Goal: Obtain resource: Download file/media

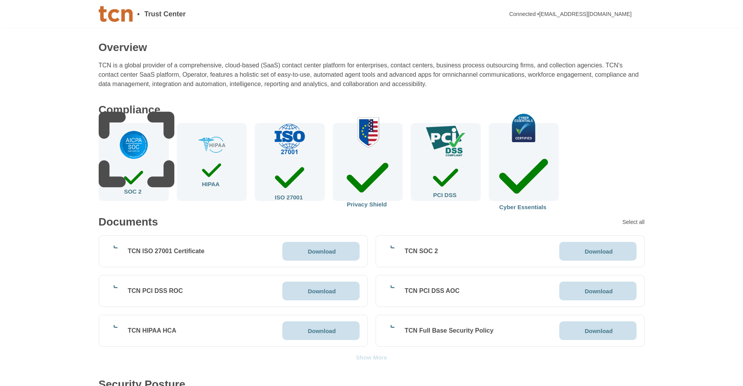
scroll to position [156, 0]
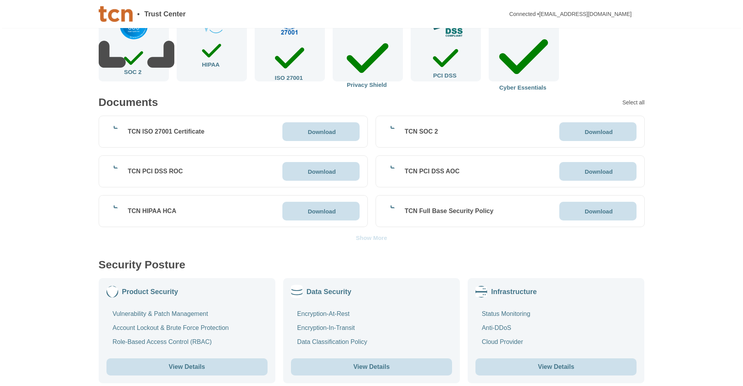
click at [596, 133] on p "Download" at bounding box center [598, 132] width 28 height 6
click at [324, 134] on p "Download" at bounding box center [322, 132] width 28 height 6
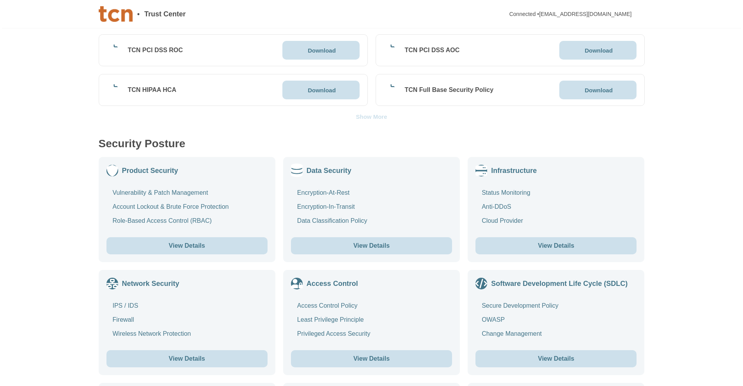
scroll to position [265, 0]
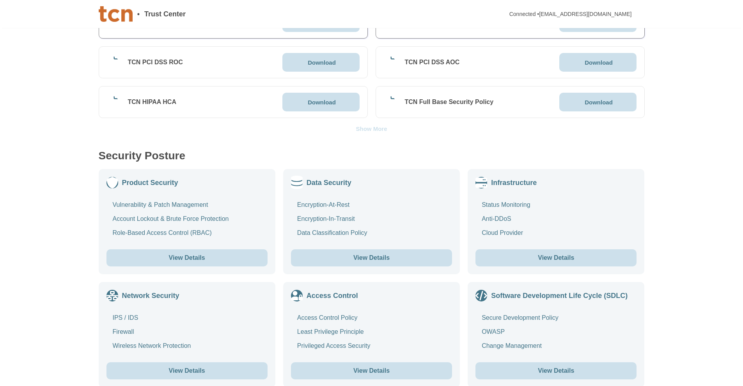
click at [184, 372] on button "View Details" at bounding box center [186, 371] width 161 height 17
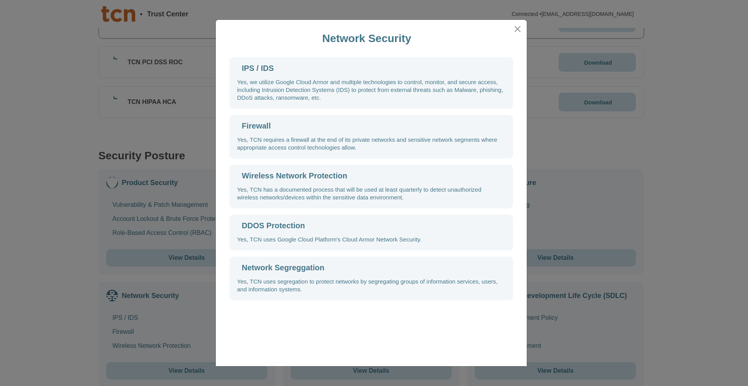
click at [30, 209] on div "Network Security IPS / IDS Yes, we utilize Google Cloud Armor and multiple tech…" at bounding box center [374, 193] width 748 height 386
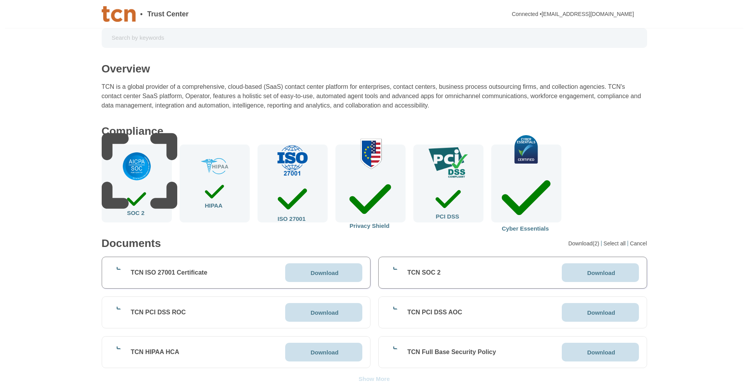
scroll to position [0, 0]
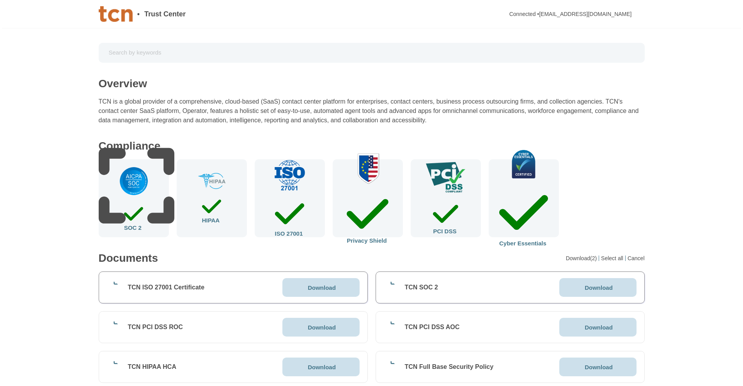
click at [139, 193] on img at bounding box center [133, 181] width 31 height 31
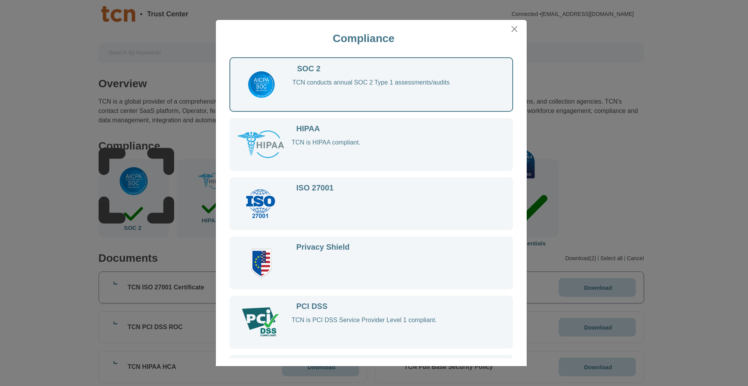
click at [333, 142] on div "TCN is HIPAA compliant." at bounding box center [394, 151] width 205 height 25
click at [314, 189] on div "ISO 27001" at bounding box center [315, 187] width 37 height 7
click at [315, 205] on div at bounding box center [394, 210] width 205 height 25
click at [23, 168] on div "Compliance SOC 2 TCN conducts annual SOC 2 Type 1 assessments/audits HIPAA TCN …" at bounding box center [374, 193] width 748 height 386
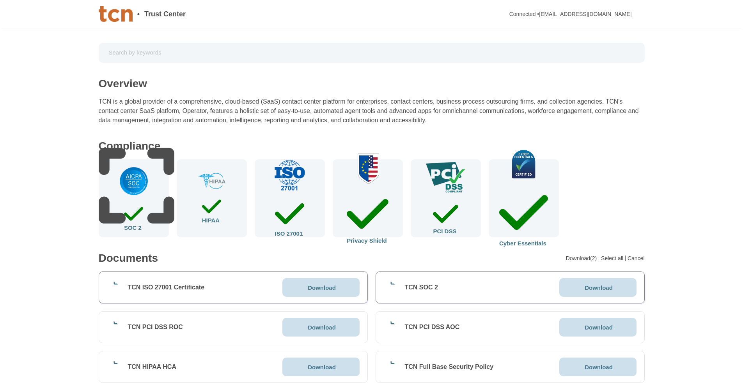
click at [524, 178] on img at bounding box center [523, 164] width 51 height 28
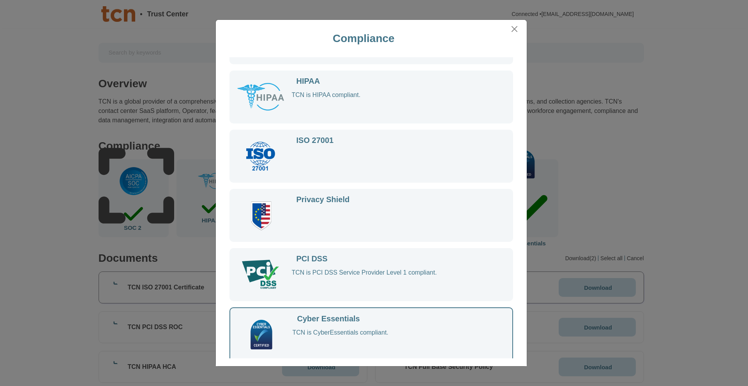
scroll to position [50, 0]
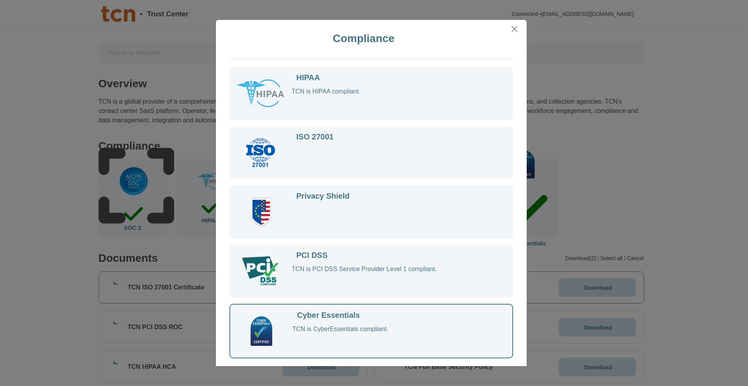
click at [561, 219] on div "Compliance SOC 2 TCN conducts annual SOC 2 Type 1 assessments/audits HIPAA TCN …" at bounding box center [374, 193] width 748 height 386
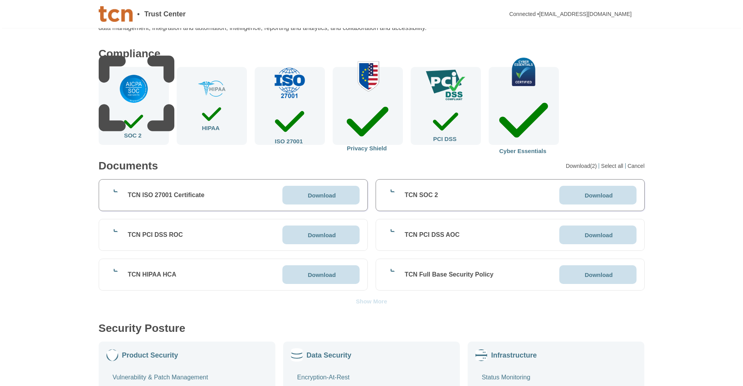
scroll to position [117, 0]
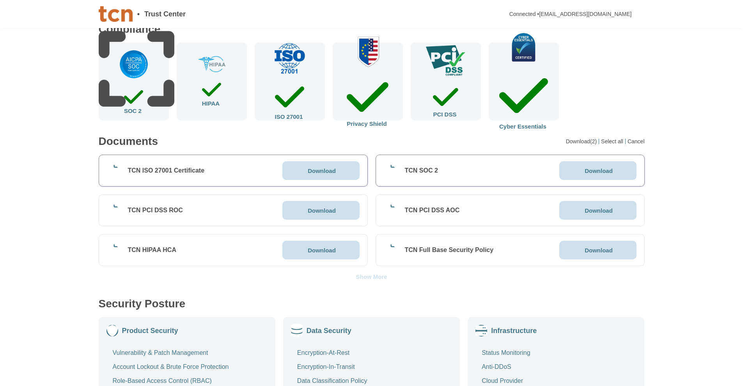
click at [599, 172] on p "Download" at bounding box center [598, 171] width 28 height 6
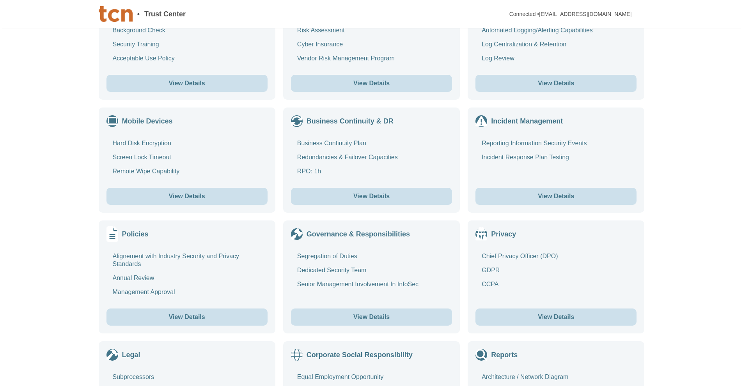
scroll to position [772, 0]
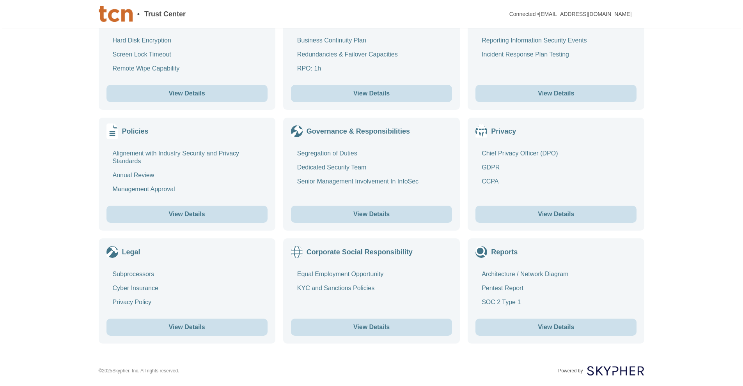
click at [513, 331] on button "View Details" at bounding box center [555, 327] width 161 height 17
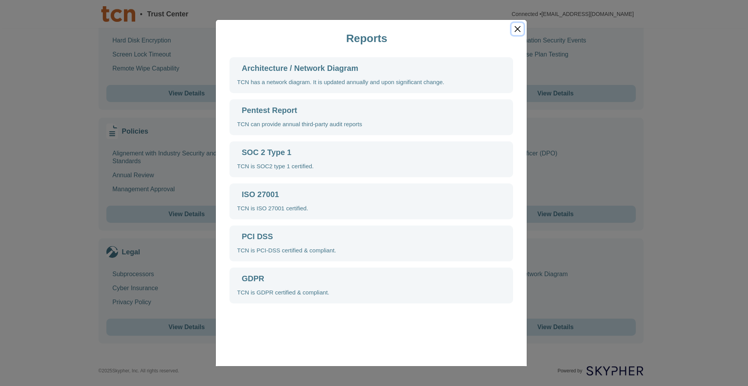
click at [518, 28] on button "Close" at bounding box center [518, 29] width 12 height 12
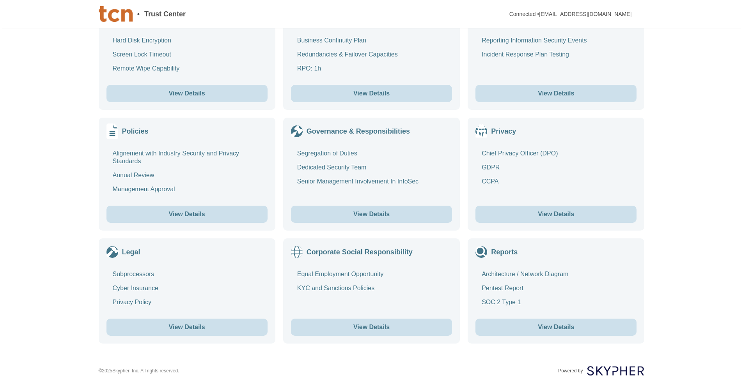
click at [553, 330] on button "View Details" at bounding box center [555, 327] width 161 height 17
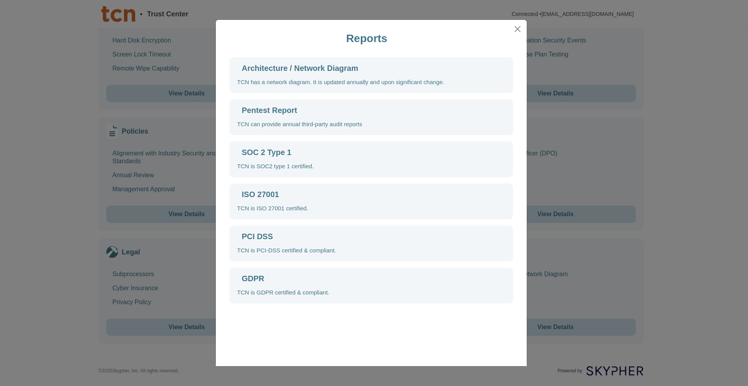
drag, startPoint x: 681, startPoint y: 73, endPoint x: 680, endPoint y: 78, distance: 4.7
click at [681, 73] on div "Reports Architecture / Network Diagram TCN has a network diagram. It is updated…" at bounding box center [374, 193] width 748 height 386
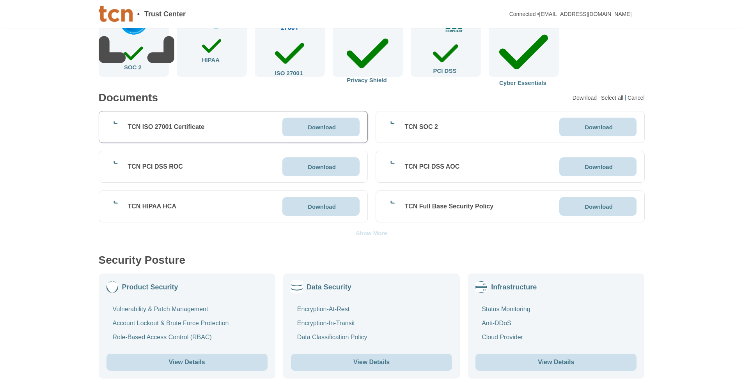
scroll to position [148, 0]
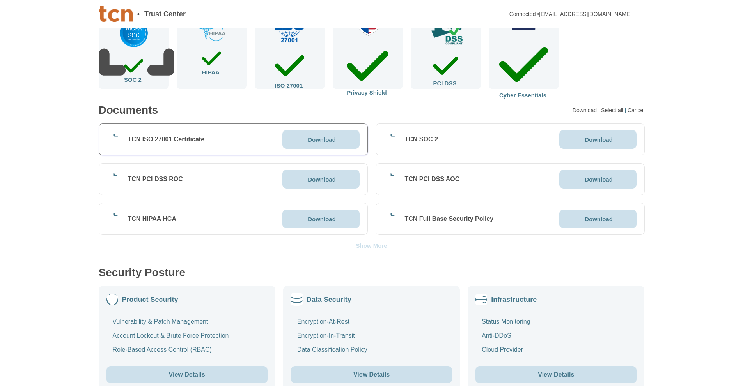
click at [363, 246] on div "Show More" at bounding box center [371, 246] width 31 height 6
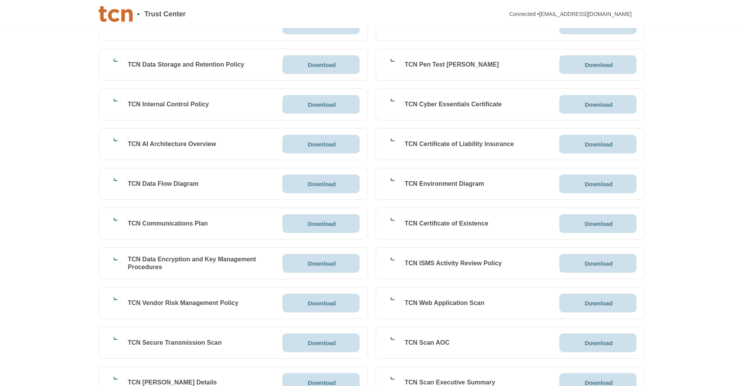
scroll to position [1084, 0]
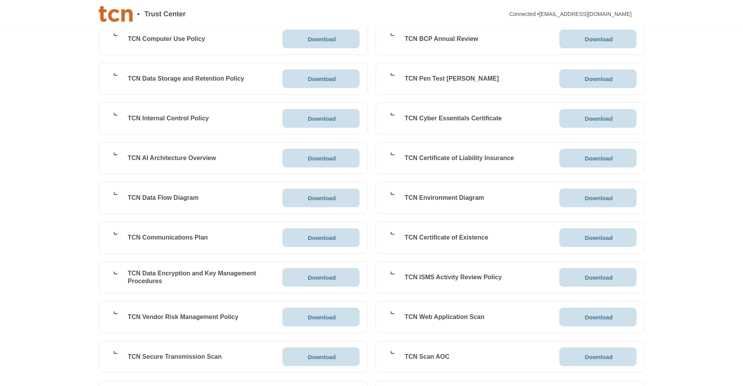
click at [587, 157] on p "Download" at bounding box center [598, 159] width 28 height 6
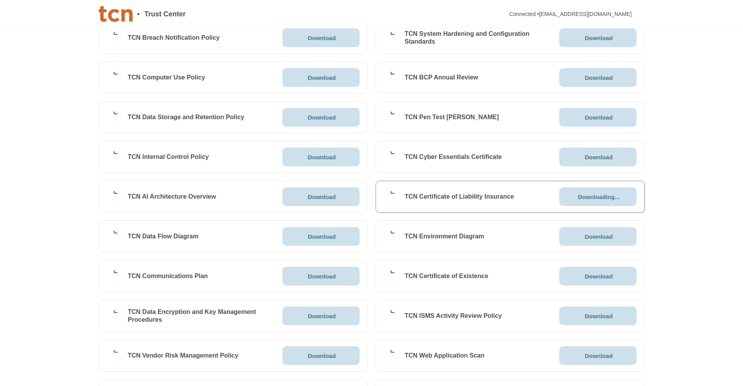
scroll to position [1045, 0]
click at [594, 156] on p "Download" at bounding box center [598, 158] width 28 height 6
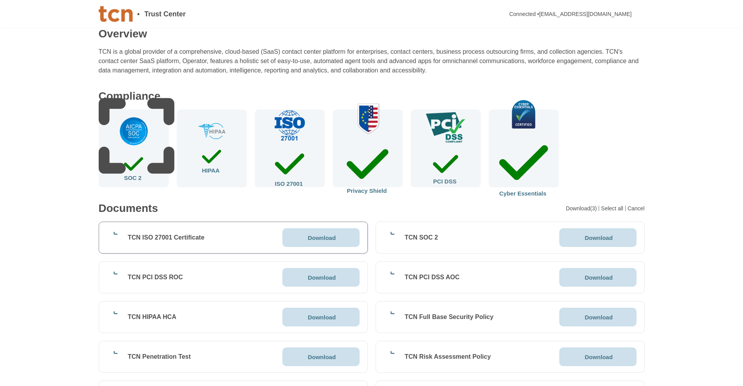
scroll to position [0, 0]
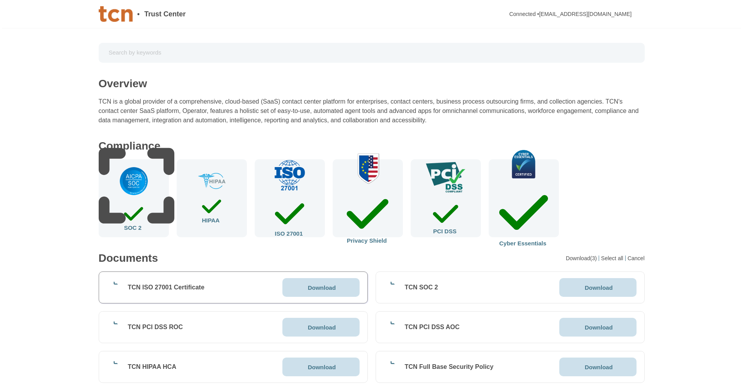
click at [136, 197] on img at bounding box center [133, 181] width 31 height 31
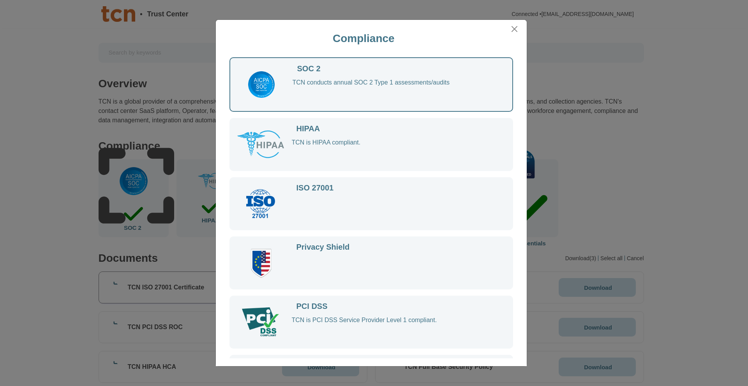
click at [0, 130] on div "Compliance SOC 2 TCN conducts annual SOC 2 Type 1 assessments/audits HIPAA TCN …" at bounding box center [374, 193] width 748 height 386
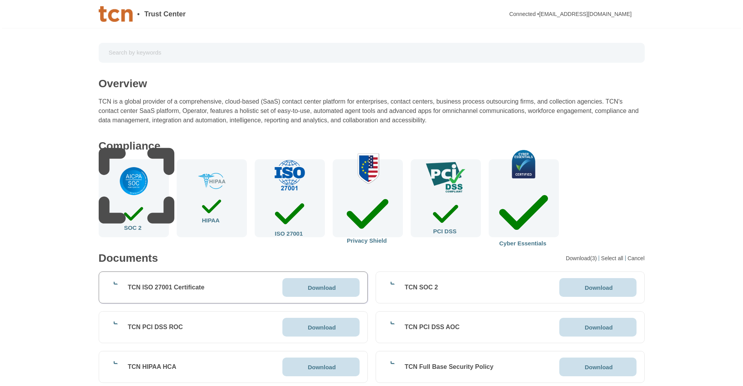
click at [182, 47] on input "text" at bounding box center [371, 53] width 535 height 14
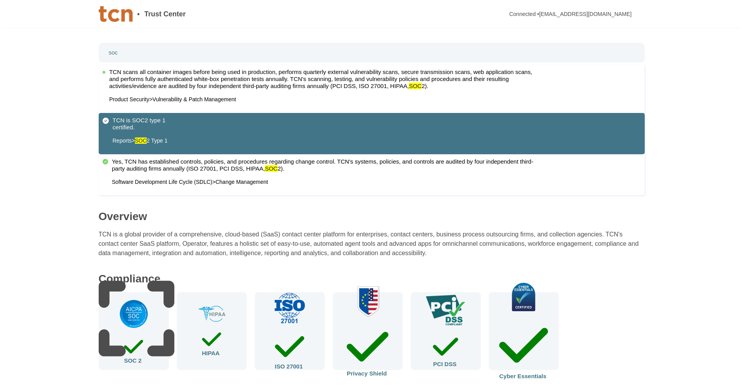
type input "soc"
click at [147, 141] on mark "SOC" at bounding box center [141, 141] width 12 height 6
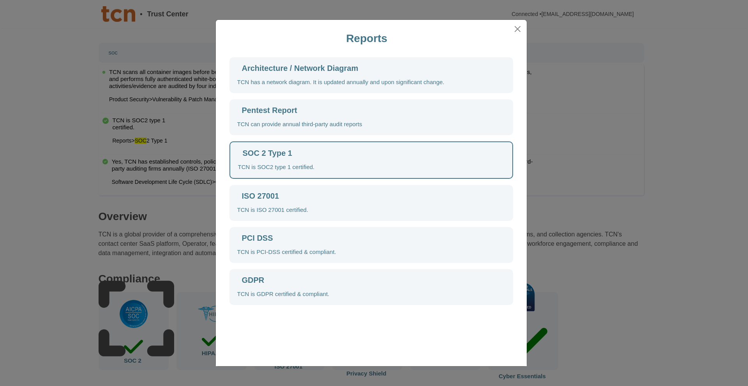
click at [55, 152] on div "Reports Architecture / Network Diagram TCN has a network diagram. It is updated…" at bounding box center [374, 193] width 748 height 386
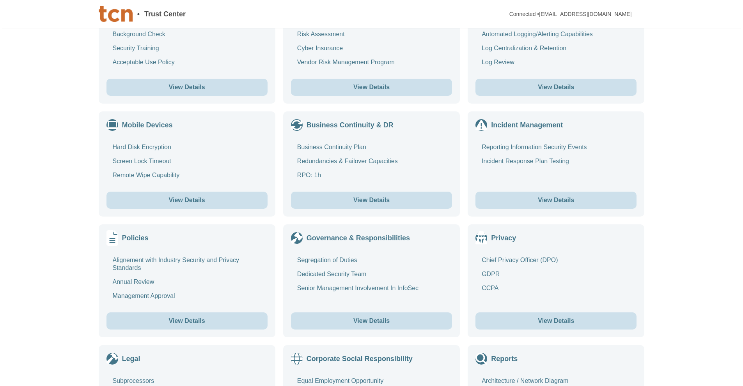
scroll to position [1885, 0]
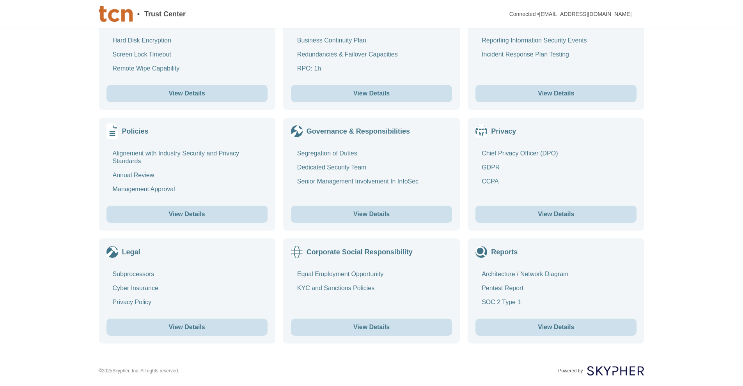
click at [503, 302] on div "SOC 2 Type 1" at bounding box center [500, 303] width 39 height 8
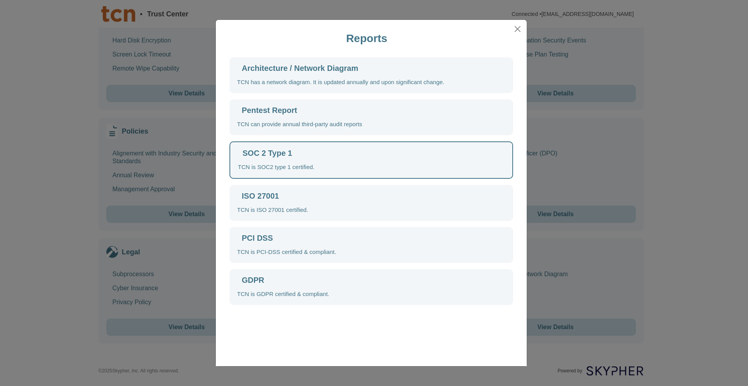
click at [274, 155] on div "SOC 2 Type 1" at bounding box center [268, 153] width 50 height 8
click at [244, 154] on icon at bounding box center [338, 254] width 200 height 200
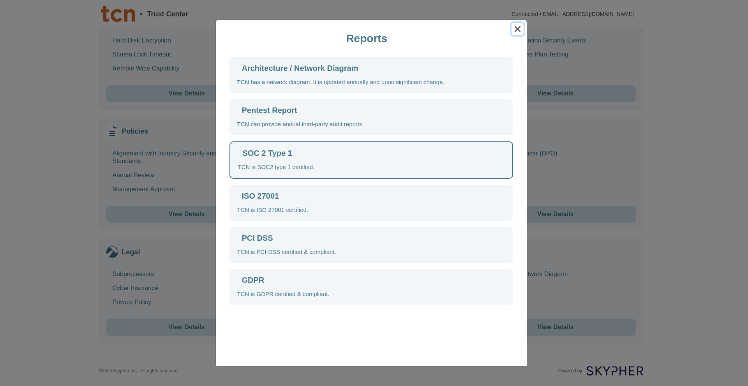
drag, startPoint x: 516, startPoint y: 27, endPoint x: 518, endPoint y: 36, distance: 9.0
click at [516, 28] on button "Close" at bounding box center [518, 29] width 12 height 12
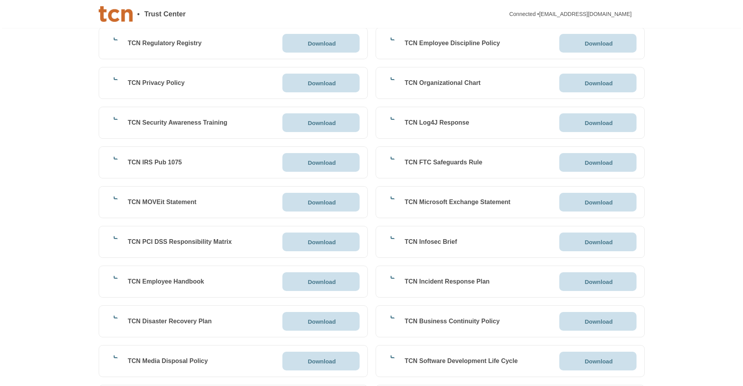
scroll to position [560, 0]
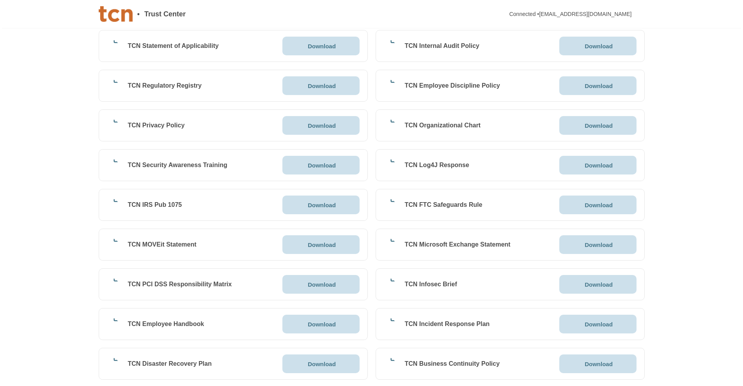
click at [310, 83] on p "Download" at bounding box center [322, 86] width 28 height 6
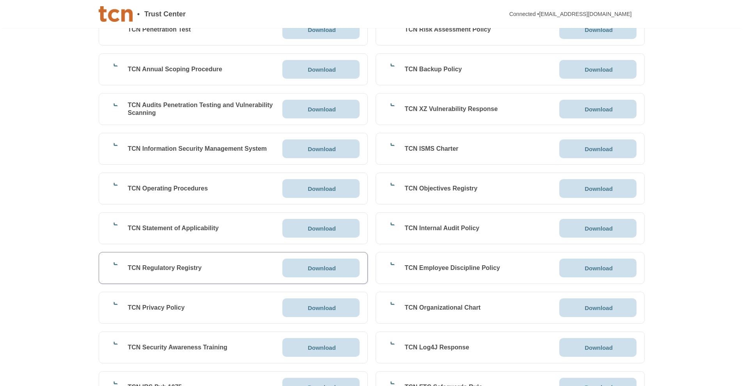
scroll to position [365, 0]
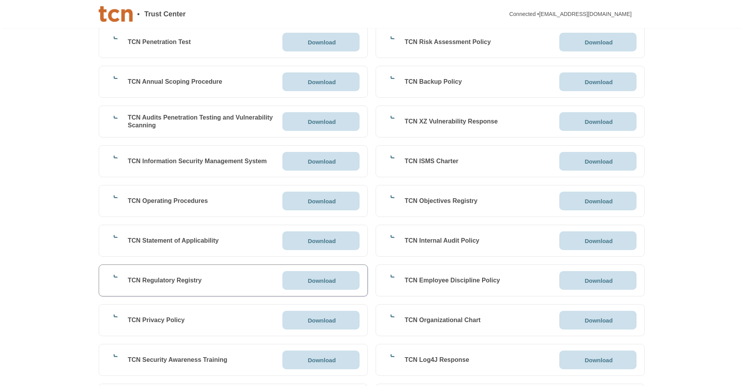
click at [314, 122] on p "Download" at bounding box center [322, 122] width 28 height 6
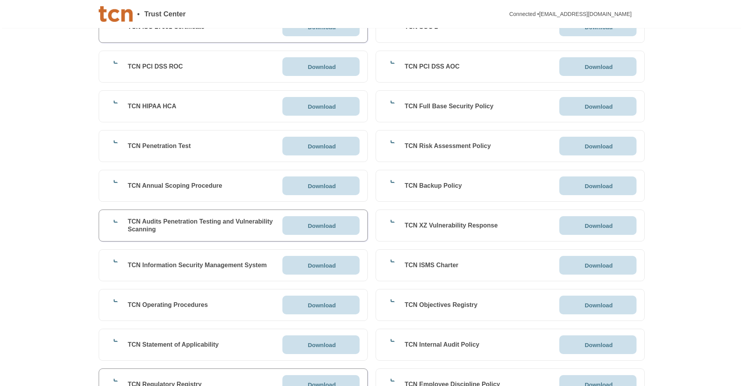
scroll to position [248, 0]
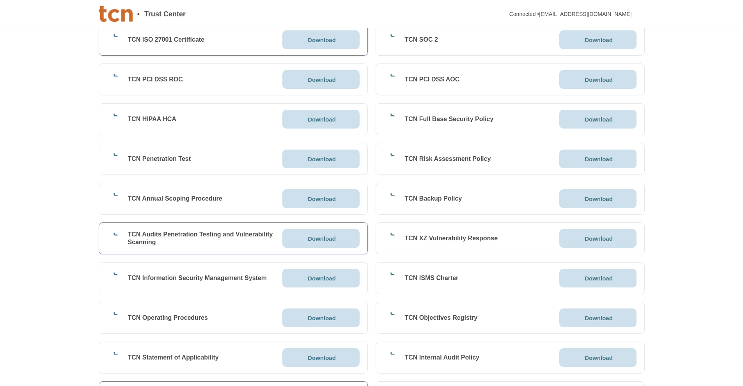
click at [318, 117] on p "Download" at bounding box center [322, 120] width 28 height 6
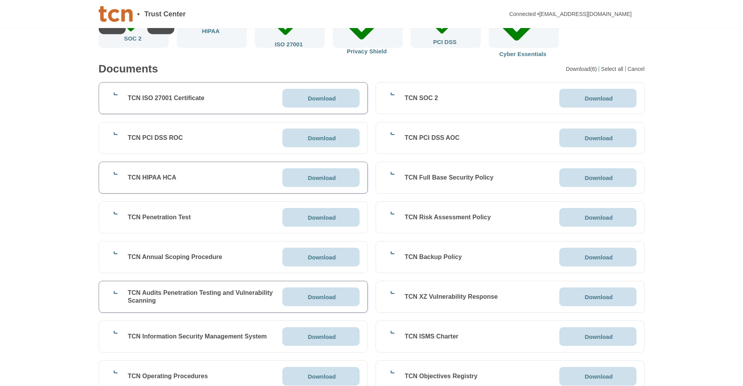
scroll to position [170, 0]
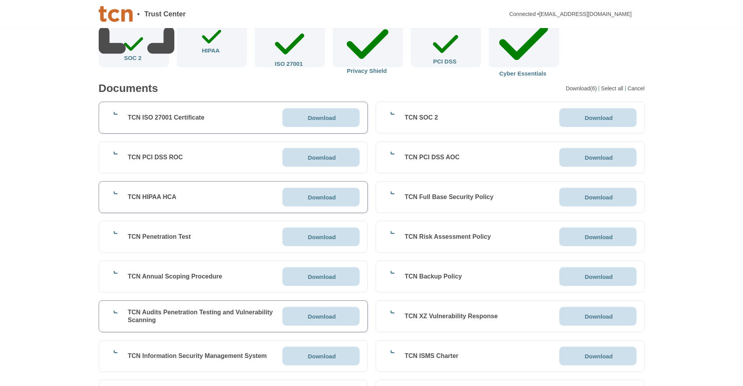
click at [314, 118] on p "Download" at bounding box center [322, 118] width 28 height 6
click at [143, 47] on div "SOC 2" at bounding box center [133, 47] width 19 height 28
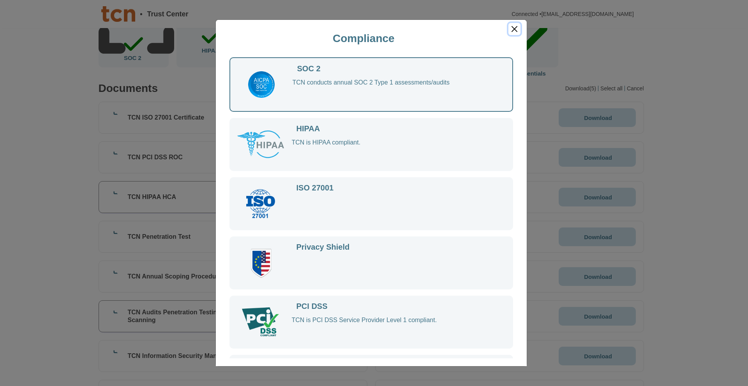
click at [517, 28] on button "Close" at bounding box center [515, 29] width 12 height 12
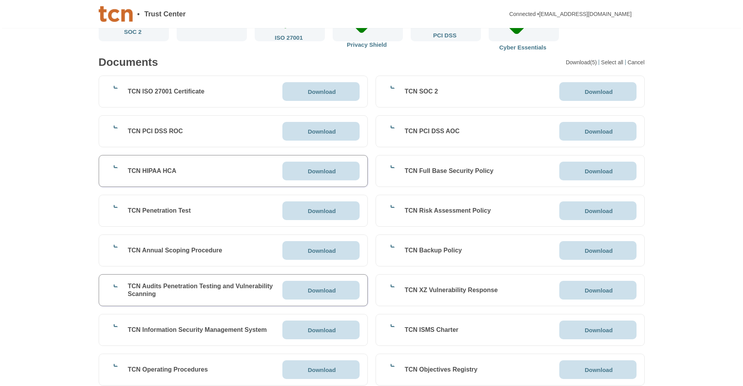
scroll to position [209, 0]
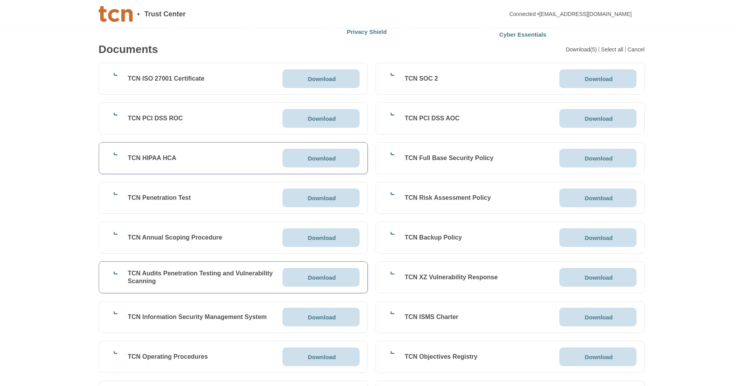
click at [582, 121] on div "Download" at bounding box center [597, 118] width 30 height 6
click at [600, 156] on p "Download" at bounding box center [598, 159] width 28 height 6
click at [322, 80] on p "Download" at bounding box center [322, 79] width 28 height 6
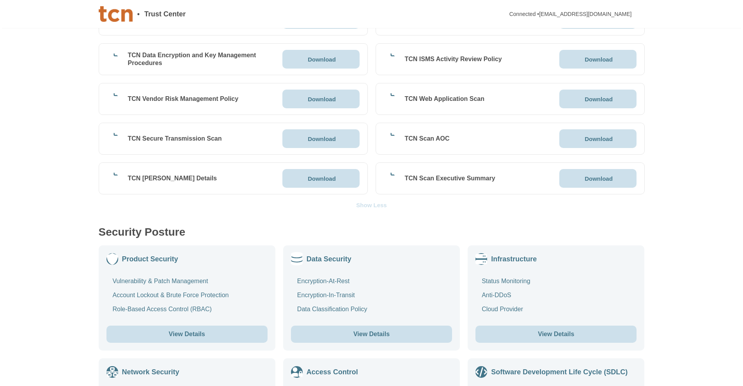
scroll to position [1300, 0]
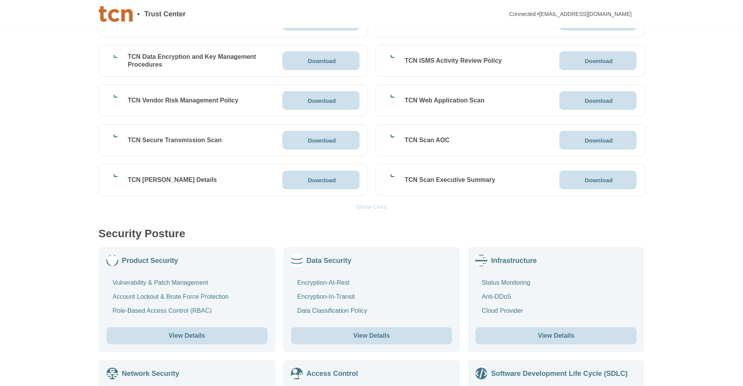
click at [363, 205] on div "Show Less" at bounding box center [371, 207] width 30 height 6
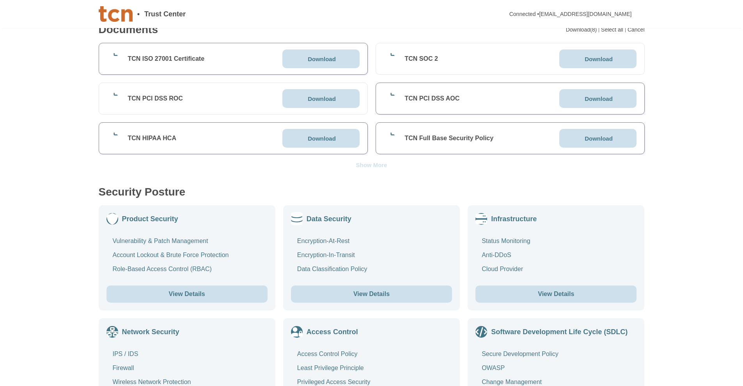
scroll to position [109, 0]
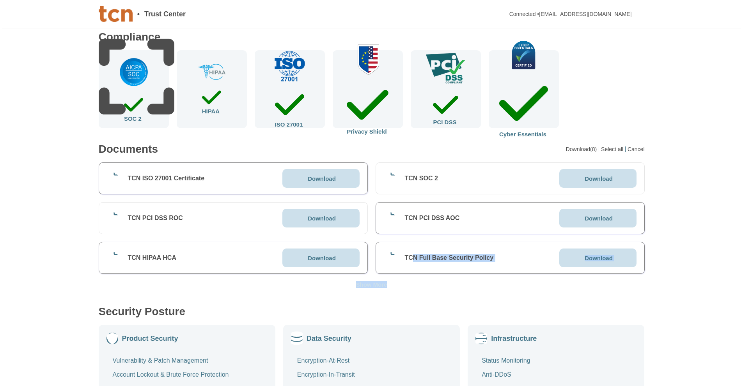
drag, startPoint x: 412, startPoint y: 284, endPoint x: 391, endPoint y: 288, distance: 21.4
